Goal: Task Accomplishment & Management: Manage account settings

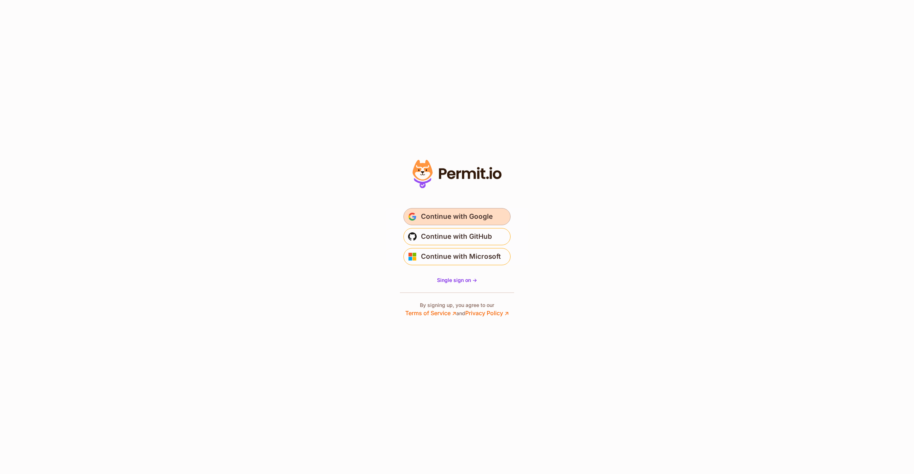
click at [456, 219] on span "Continue with Google" at bounding box center [457, 216] width 72 height 11
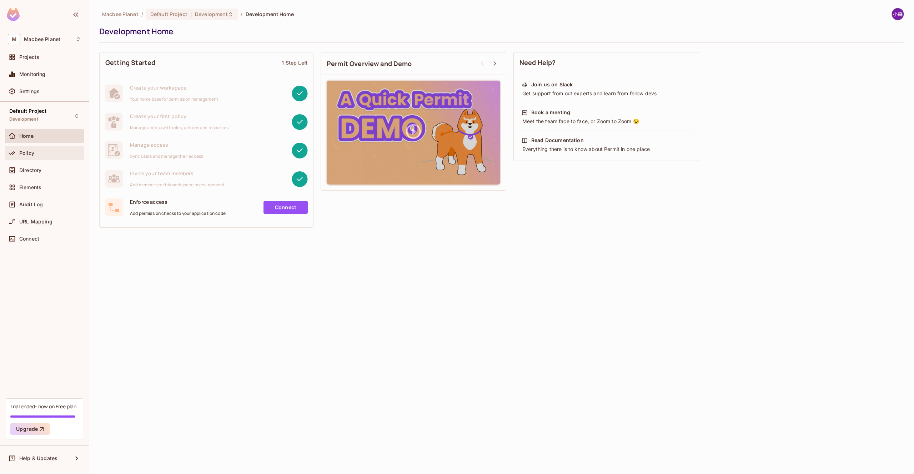
click at [35, 154] on div "Policy" at bounding box center [50, 153] width 62 height 6
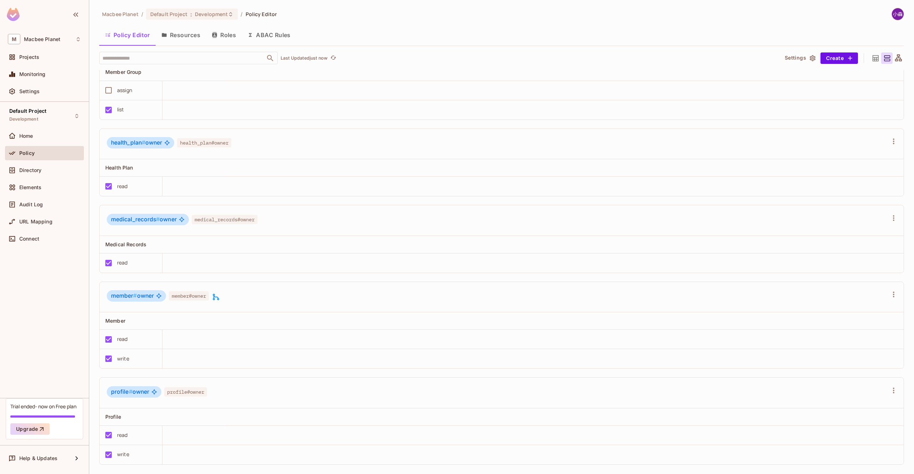
scroll to position [23, 0]
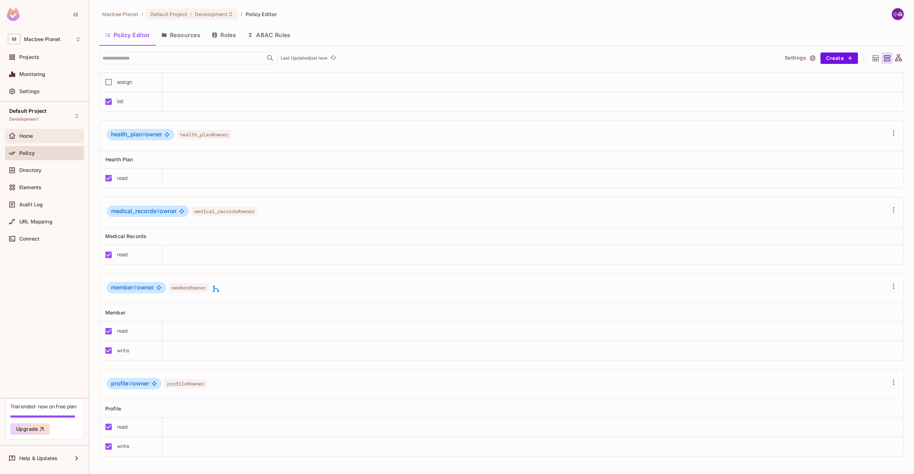
click at [34, 136] on div "Home" at bounding box center [50, 136] width 62 height 6
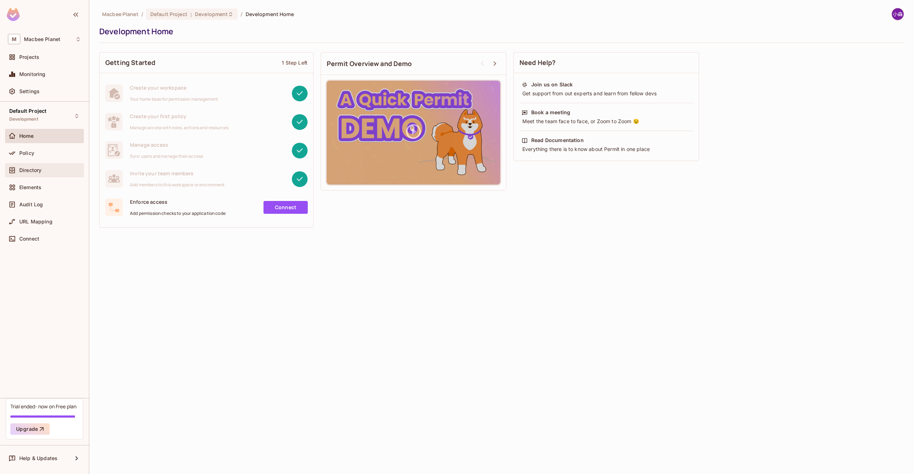
click at [43, 171] on div "Directory" at bounding box center [50, 171] width 62 height 6
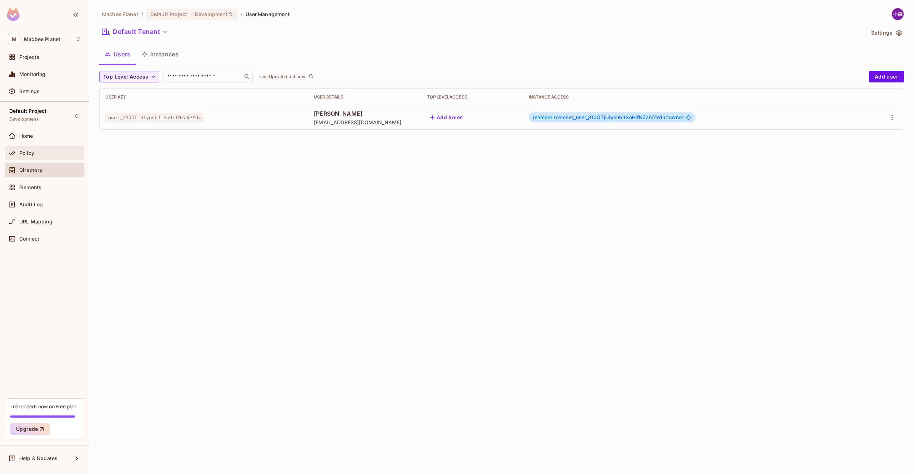
click at [44, 152] on div "Policy" at bounding box center [50, 153] width 62 height 6
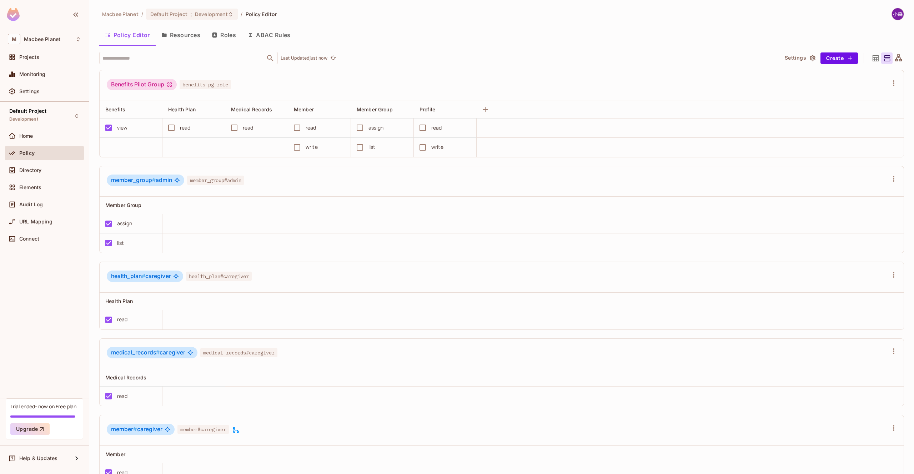
click at [170, 42] on button "Resources" at bounding box center [181, 35] width 50 height 18
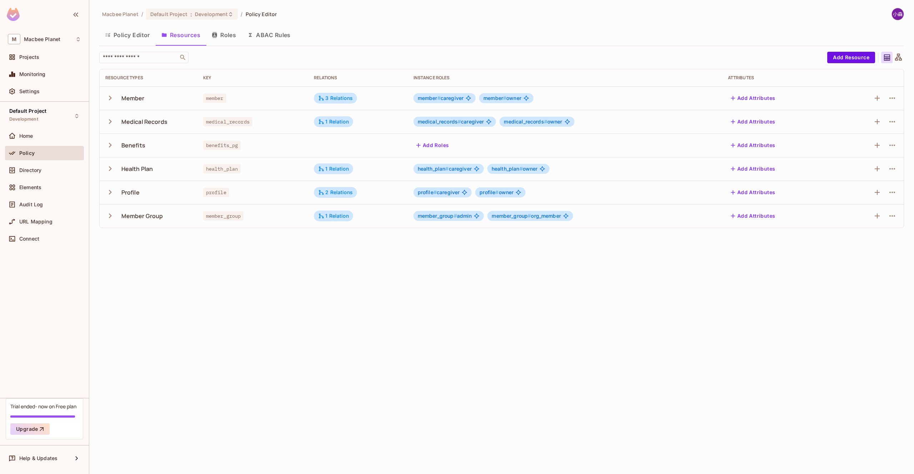
click at [470, 122] on span "medical_records # caregiver" at bounding box center [451, 122] width 66 height 6
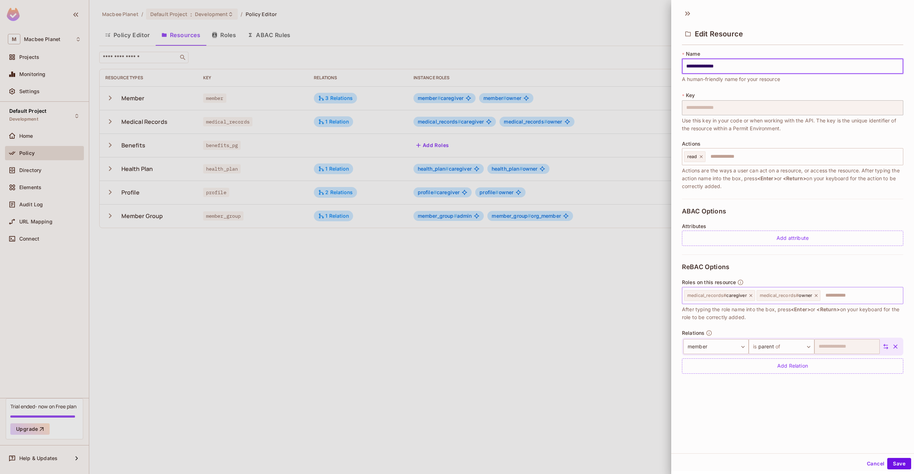
scroll to position [1, 0]
click at [639, 308] on div at bounding box center [457, 237] width 914 height 474
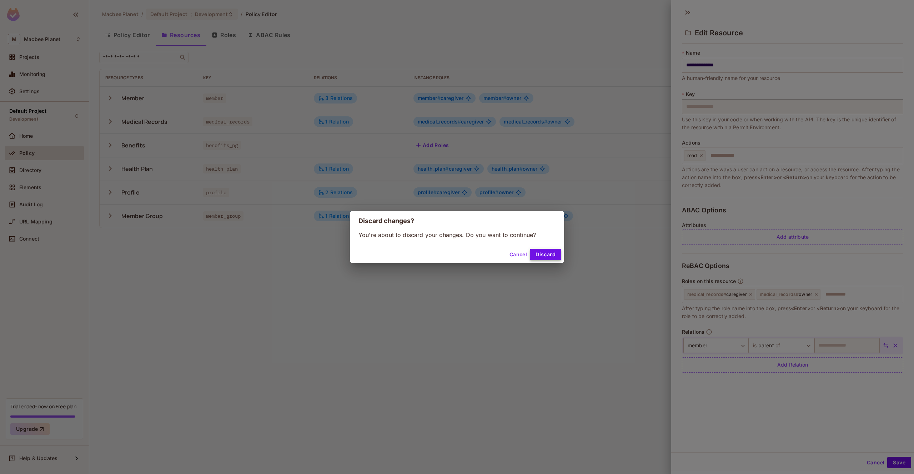
click at [541, 253] on button "Discard" at bounding box center [545, 254] width 31 height 11
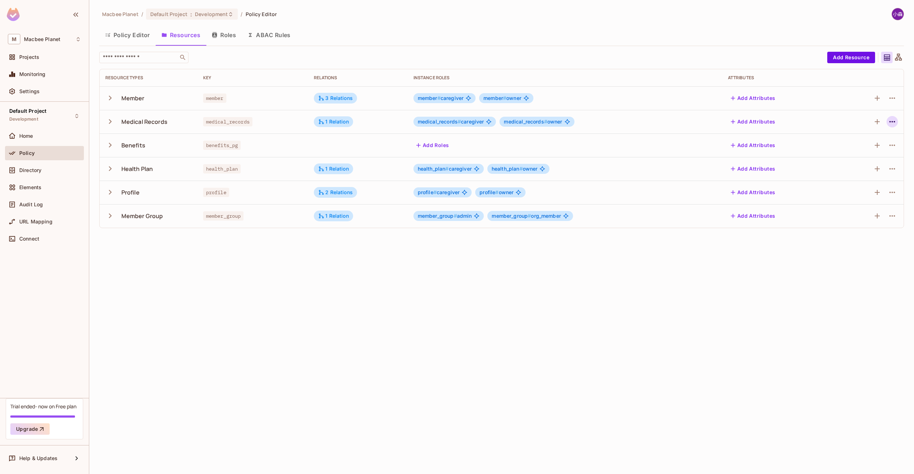
click at [888, 121] on icon "button" at bounding box center [892, 122] width 9 height 9
click at [870, 149] on div "Edit Resource" at bounding box center [862, 149] width 34 height 7
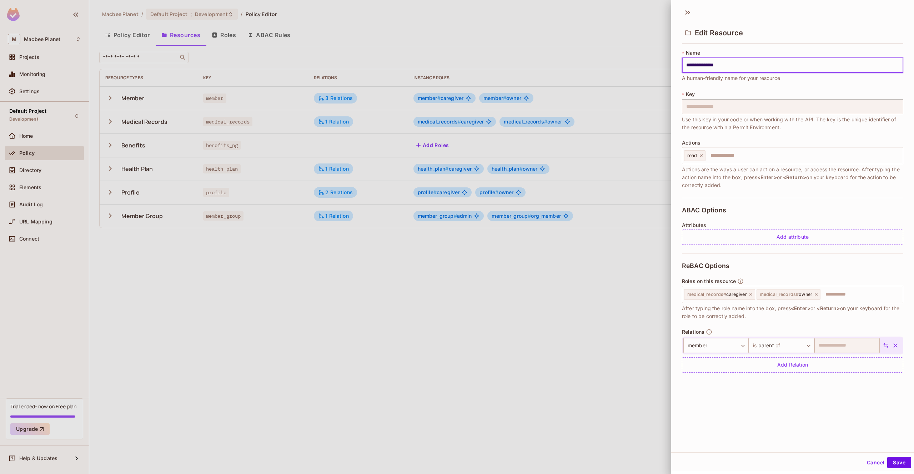
click at [579, 333] on div at bounding box center [457, 237] width 914 height 474
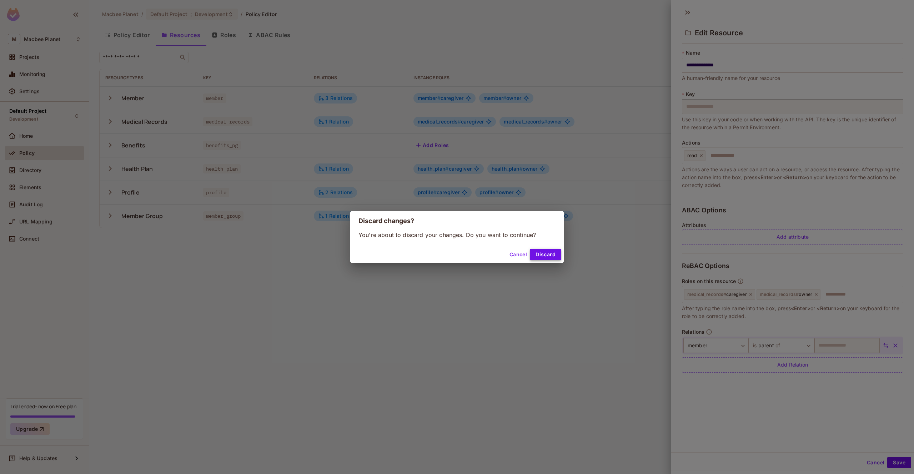
click at [541, 256] on button "Discard" at bounding box center [545, 254] width 31 height 11
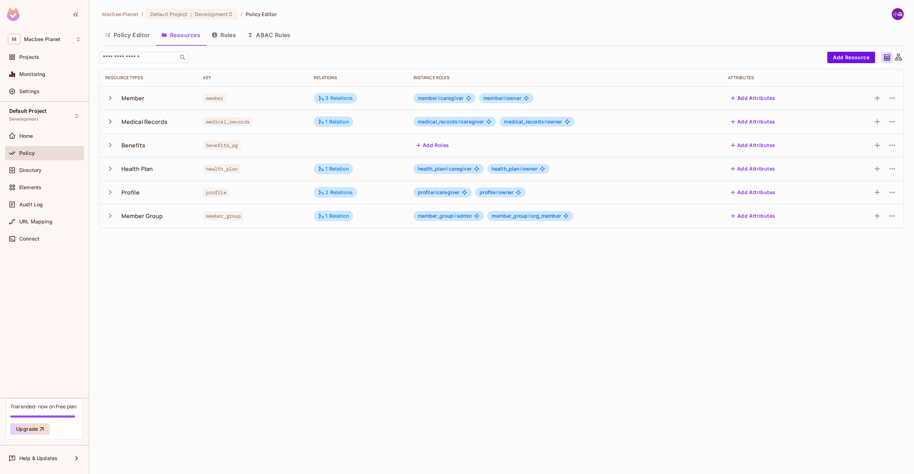
click at [226, 39] on button "Roles" at bounding box center [224, 35] width 36 height 18
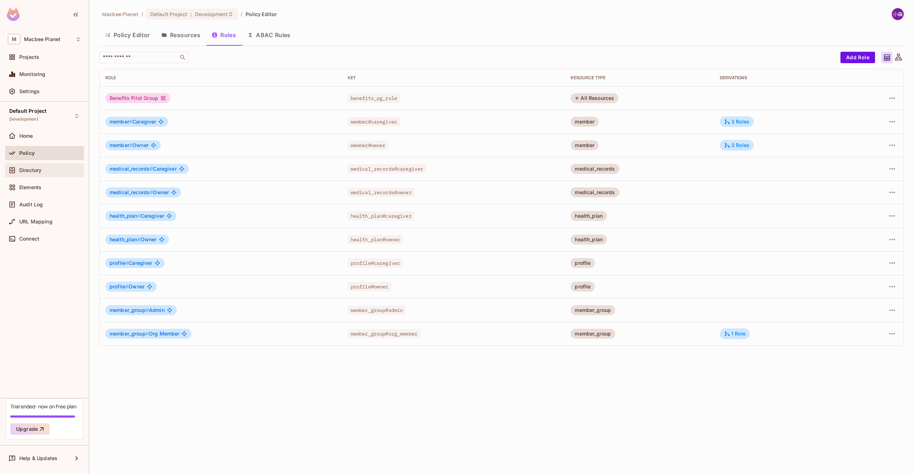
click at [48, 169] on div "Directory" at bounding box center [50, 171] width 62 height 6
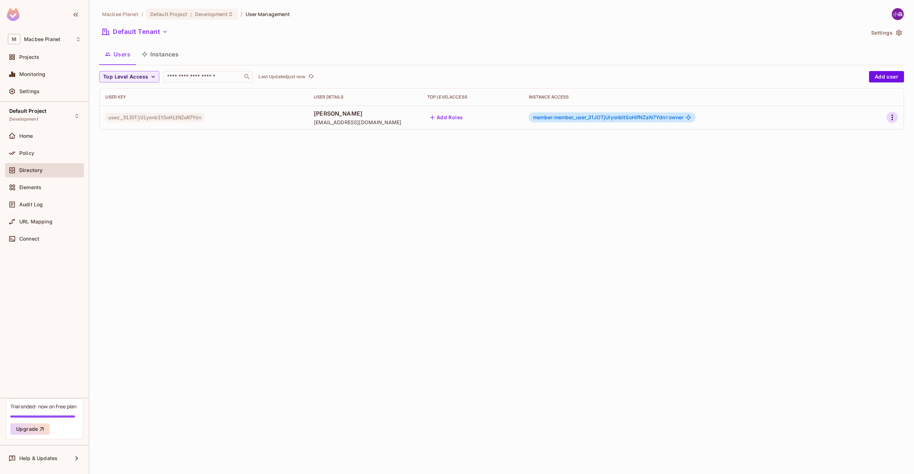
click at [894, 116] on icon "button" at bounding box center [892, 117] width 9 height 9
click at [865, 136] on li "Edit" at bounding box center [861, 134] width 63 height 16
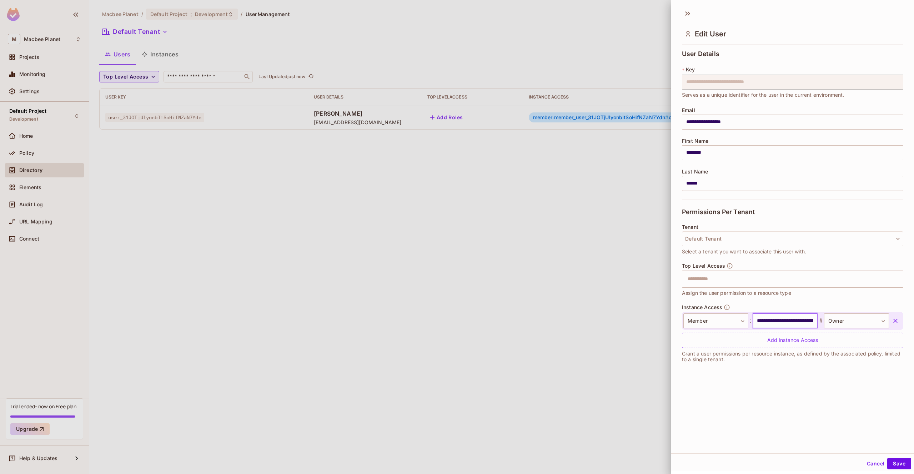
click at [801, 320] on input "**********" at bounding box center [785, 321] width 65 height 15
click at [843, 321] on body "**********" at bounding box center [457, 237] width 914 height 474
click at [779, 386] on div at bounding box center [457, 237] width 914 height 474
click at [575, 352] on div at bounding box center [457, 237] width 914 height 474
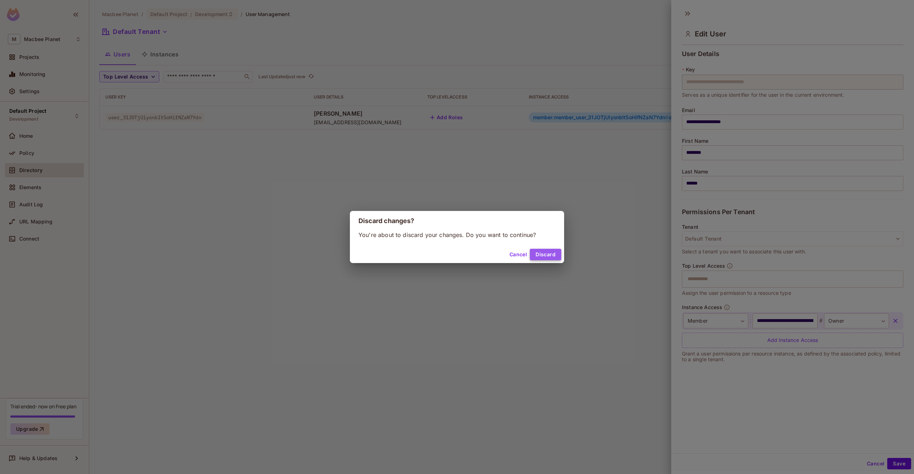
click at [536, 255] on button "Discard" at bounding box center [545, 254] width 31 height 11
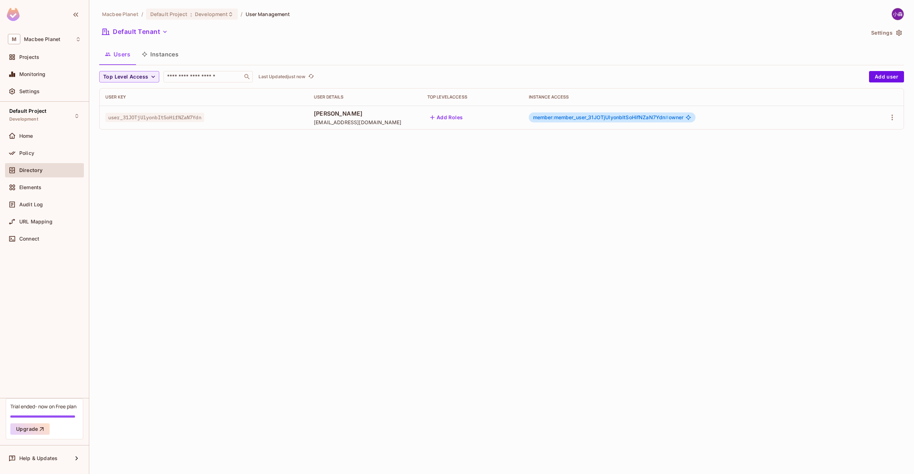
click at [486, 257] on div "Macbee Planet / Default Project : Development / User Management Default Tenant …" at bounding box center [501, 237] width 825 height 474
drag, startPoint x: 161, startPoint y: 61, endPoint x: 161, endPoint y: 72, distance: 11.4
click at [162, 61] on button "Instances" at bounding box center [160, 54] width 48 height 18
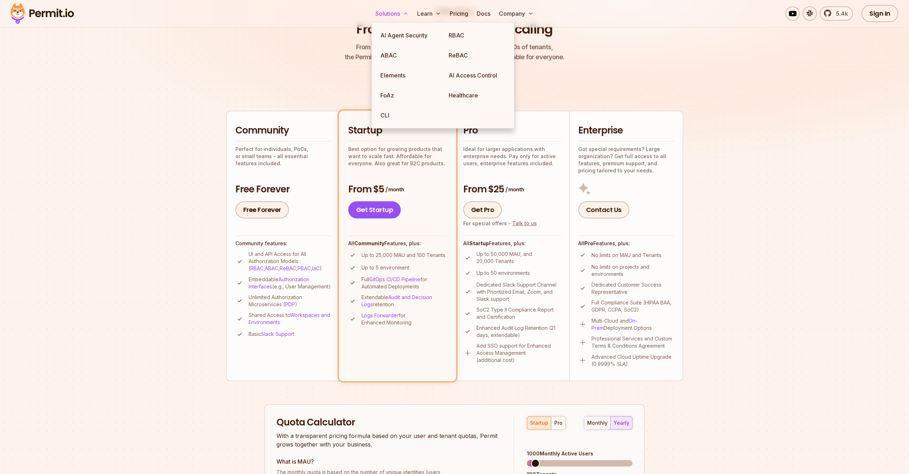
click at [387, 14] on button "Solutions" at bounding box center [392, 13] width 39 height 14
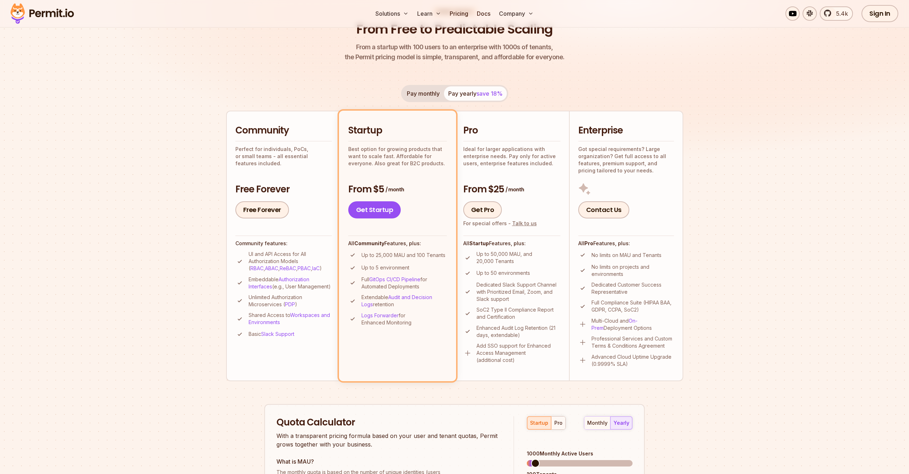
click at [63, 11] on img at bounding box center [42, 13] width 70 height 24
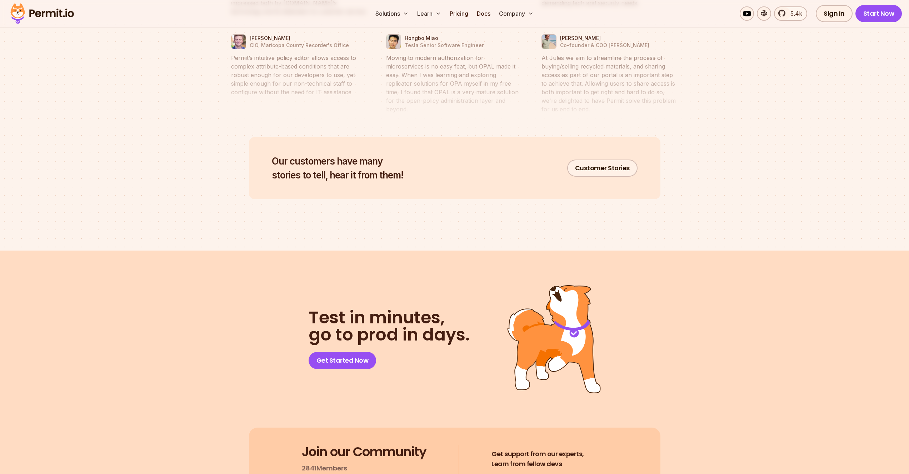
scroll to position [3677, 0]
